Goal: Task Accomplishment & Management: Complete application form

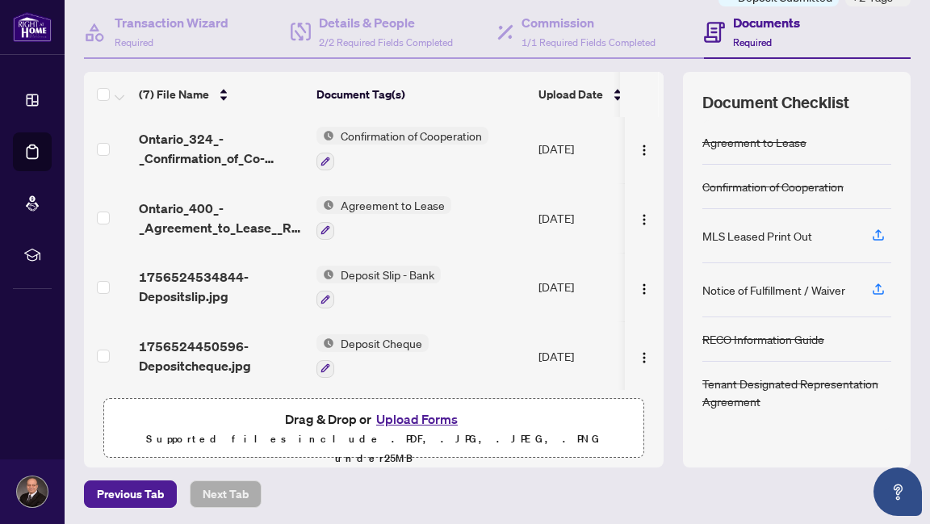
scroll to position [150, 0]
click at [414, 413] on button "Upload Forms" at bounding box center [417, 419] width 91 height 21
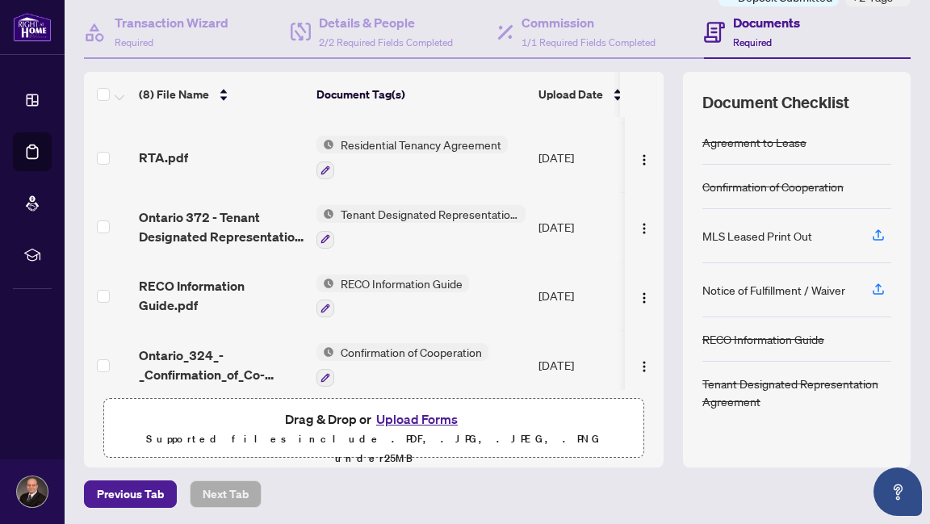
scroll to position [0, 0]
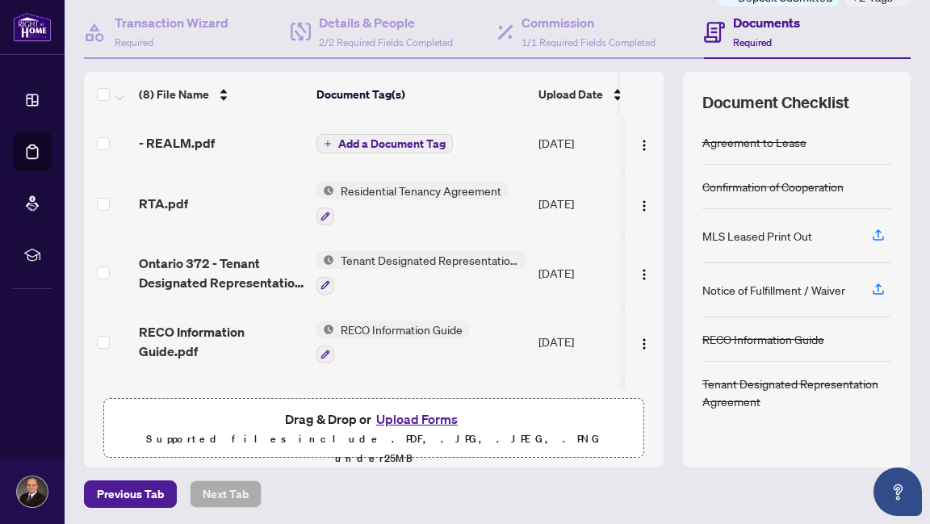
click at [399, 141] on span "Add a Document Tag" at bounding box center [391, 143] width 107 height 11
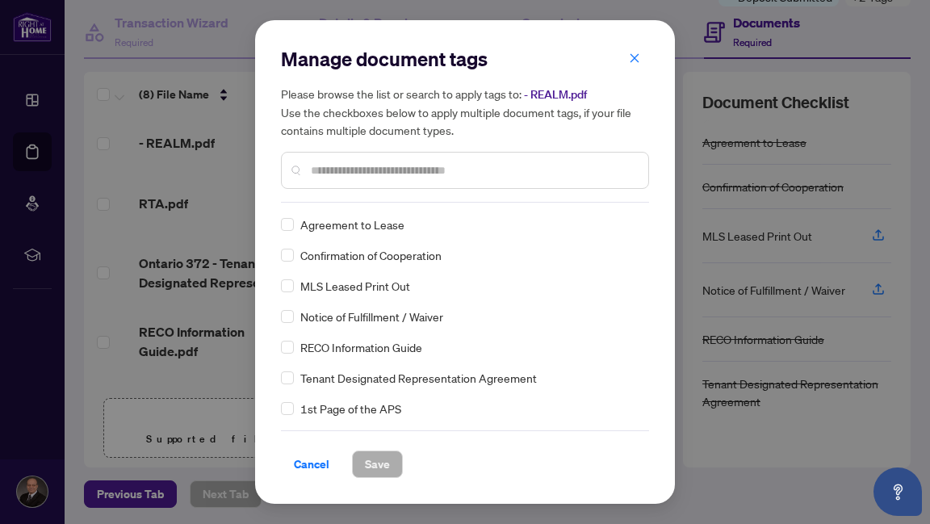
click at [373, 166] on input "text" at bounding box center [473, 171] width 325 height 18
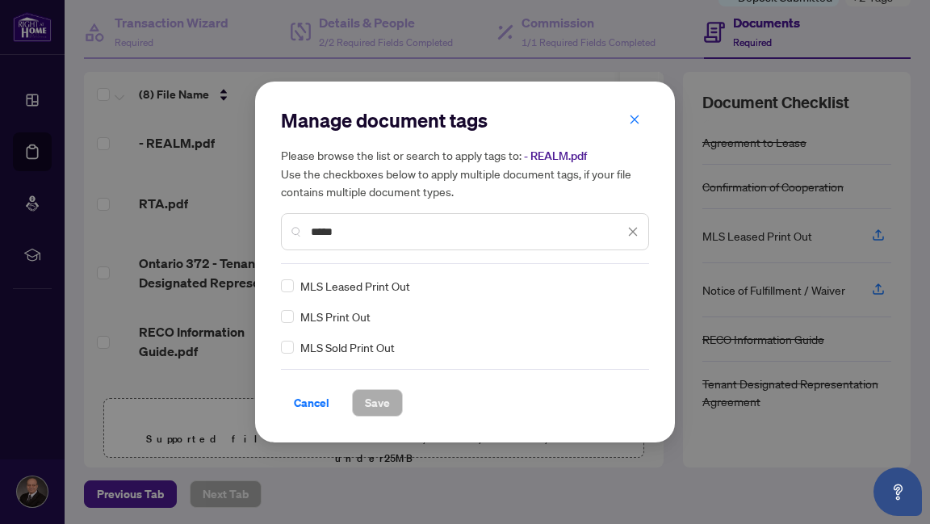
type input "*****"
click at [378, 402] on span "Save" at bounding box center [377, 403] width 25 height 26
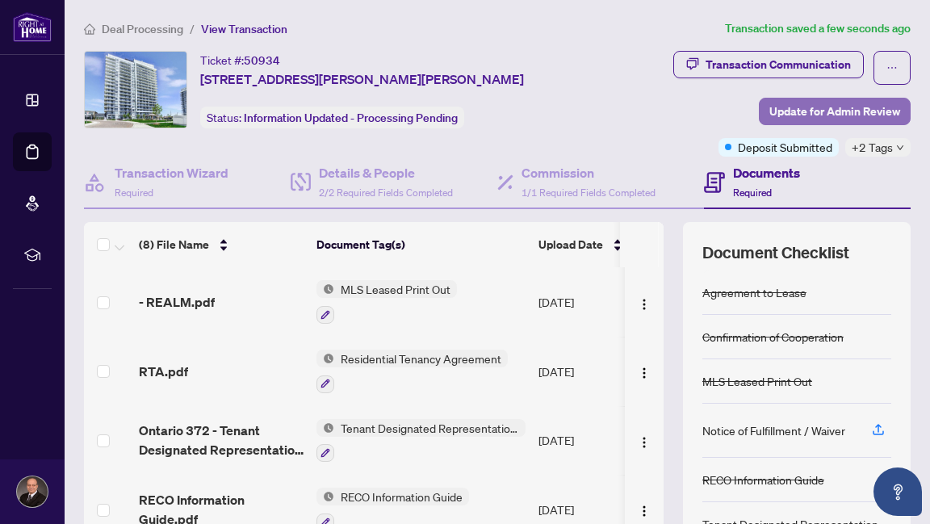
click at [829, 109] on span "Update for Admin Review" at bounding box center [835, 112] width 131 height 26
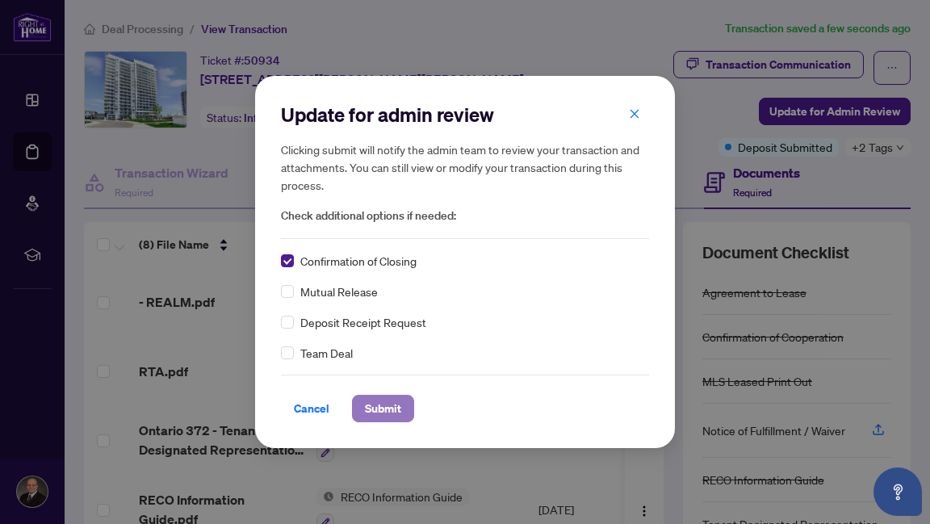
click at [379, 405] on span "Submit" at bounding box center [383, 409] width 36 height 26
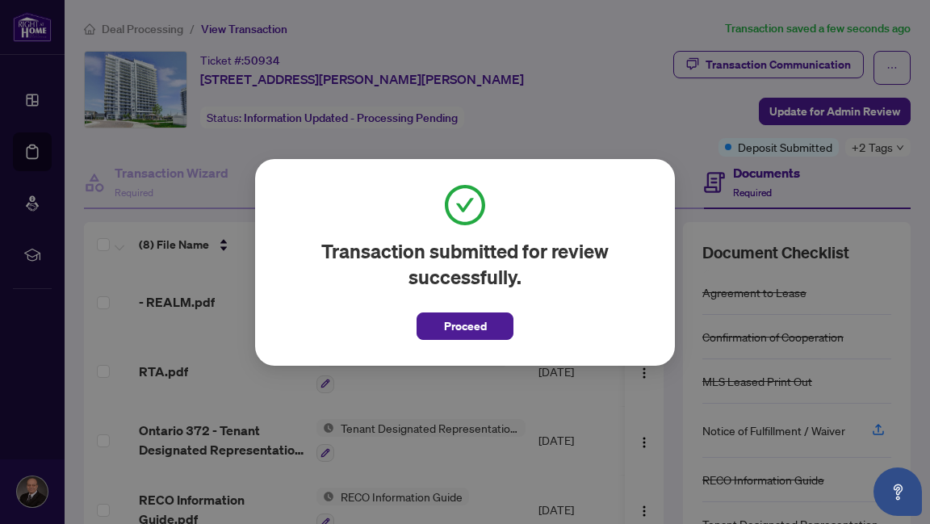
click at [458, 325] on span "Proceed" at bounding box center [465, 326] width 43 height 26
